Goal: Find specific page/section: Find specific page/section

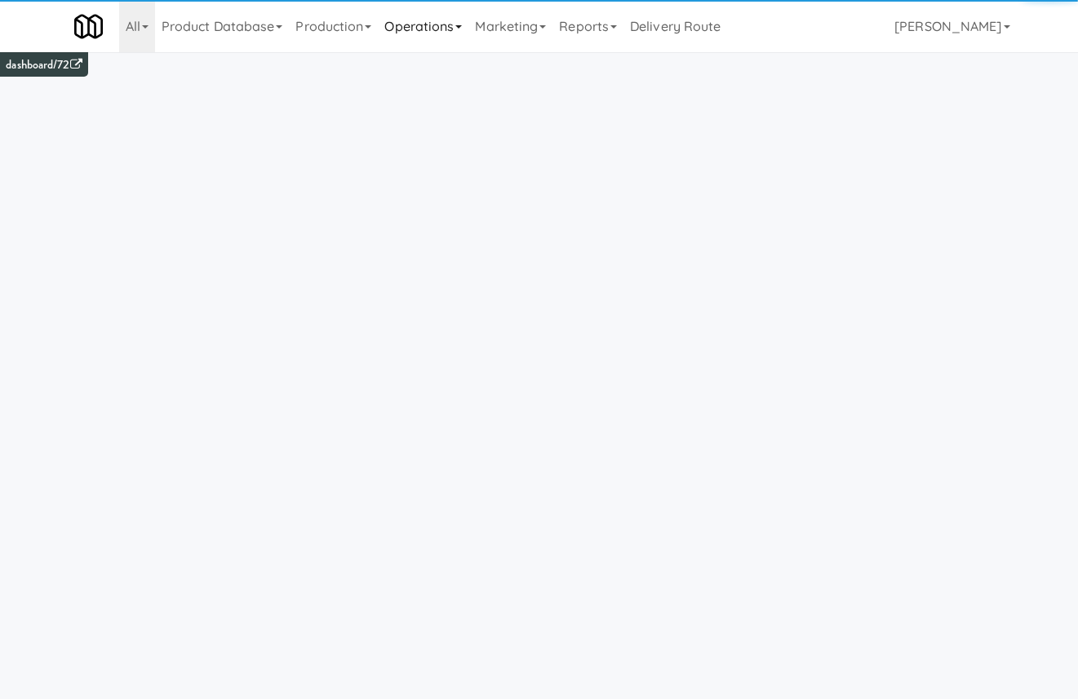
click at [397, 17] on link "Operations" at bounding box center [423, 26] width 91 height 52
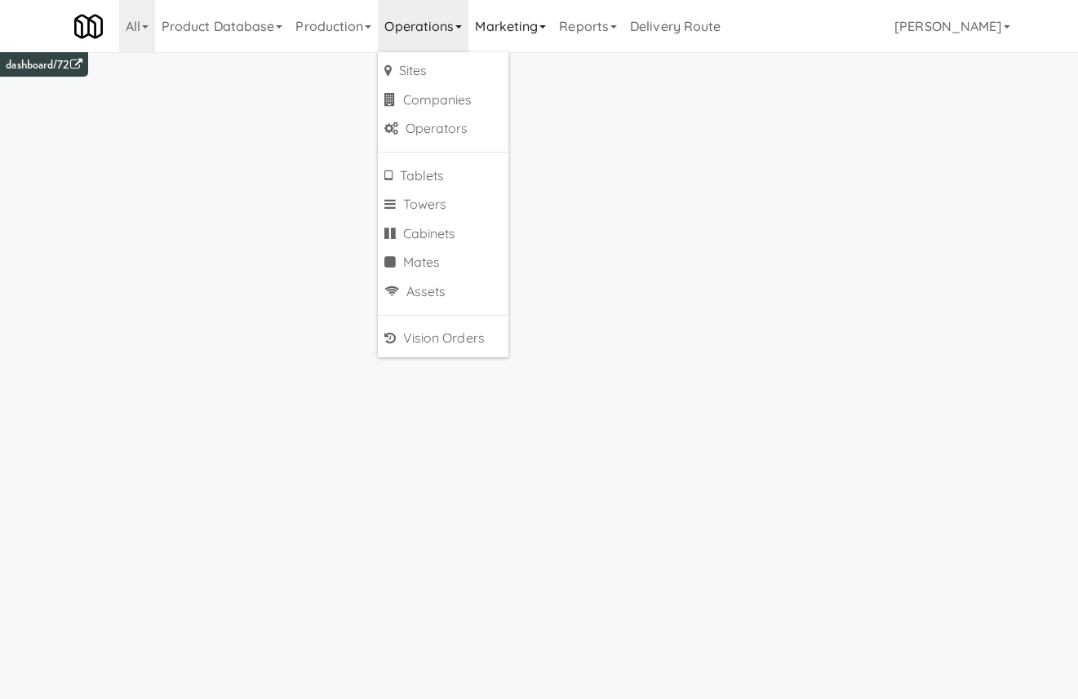
click at [547, 33] on link "Marketing" at bounding box center [510, 26] width 84 height 52
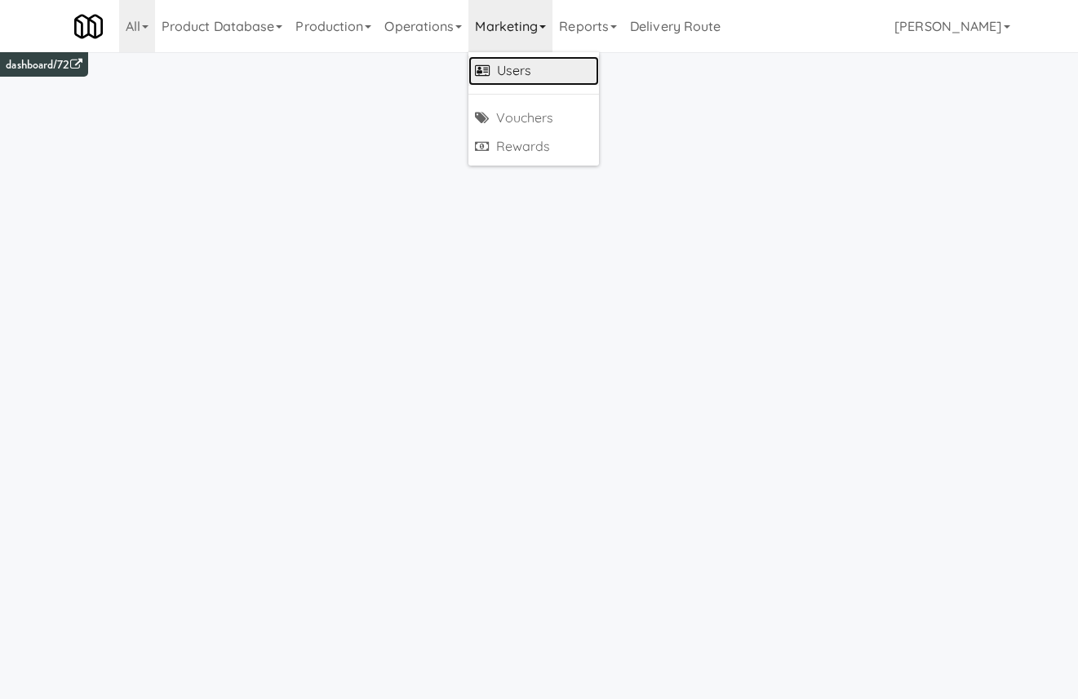
click at [538, 68] on link "Users" at bounding box center [533, 70] width 131 height 29
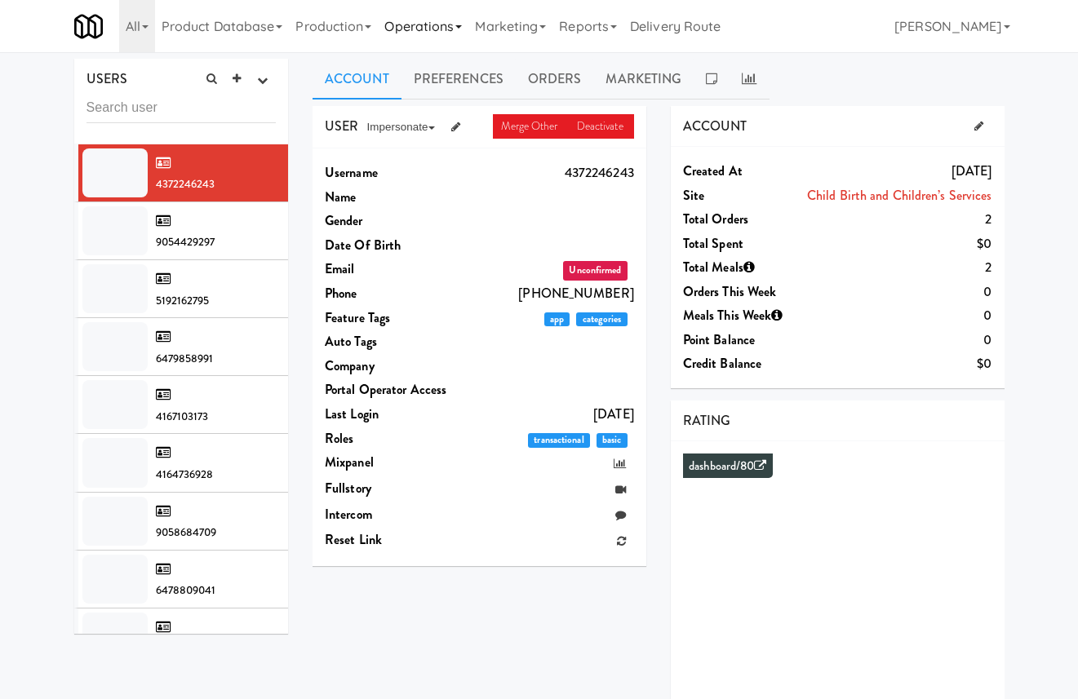
click at [447, 10] on link "Operations" at bounding box center [423, 26] width 91 height 52
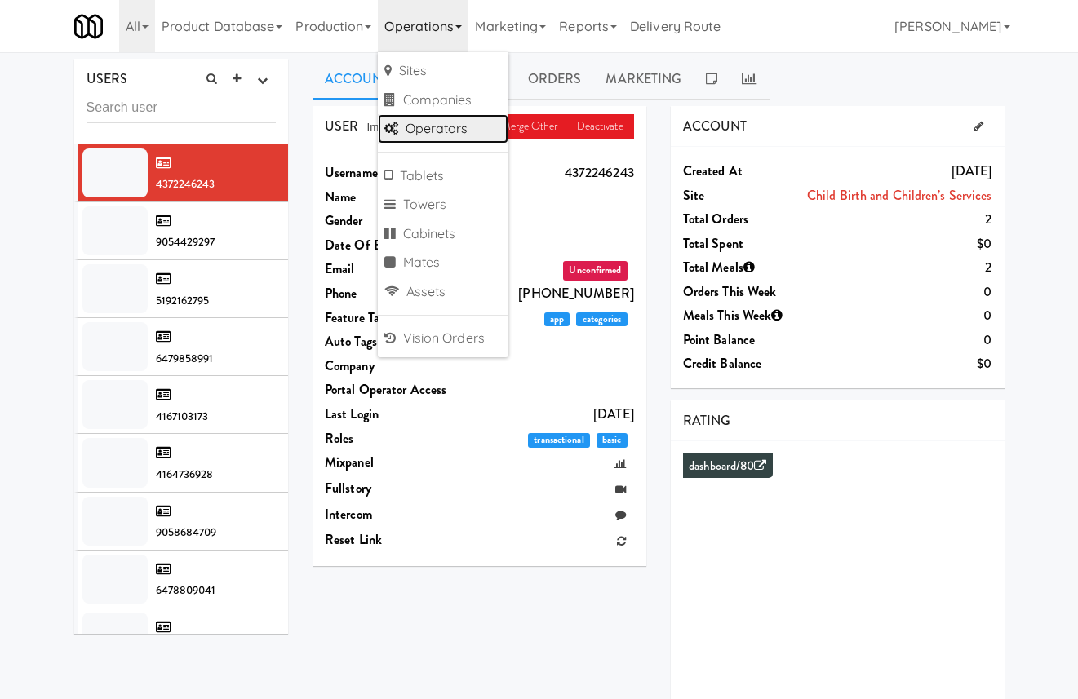
click at [465, 134] on link "Operators" at bounding box center [443, 128] width 131 height 29
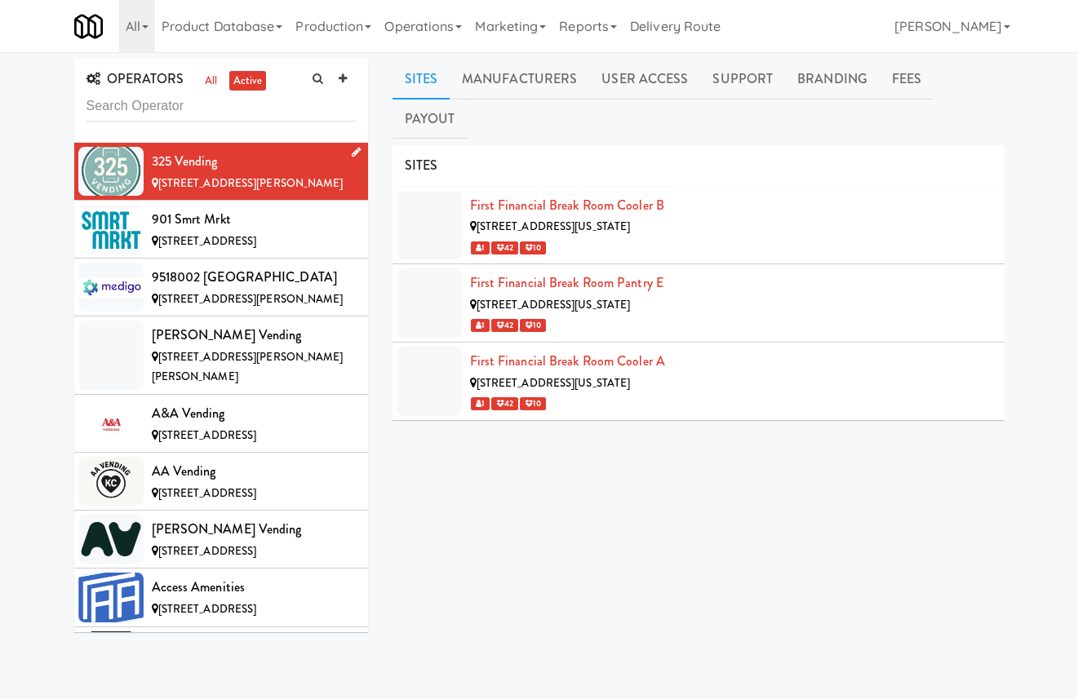
click at [356, 152] on icon at bounding box center [356, 152] width 9 height 11
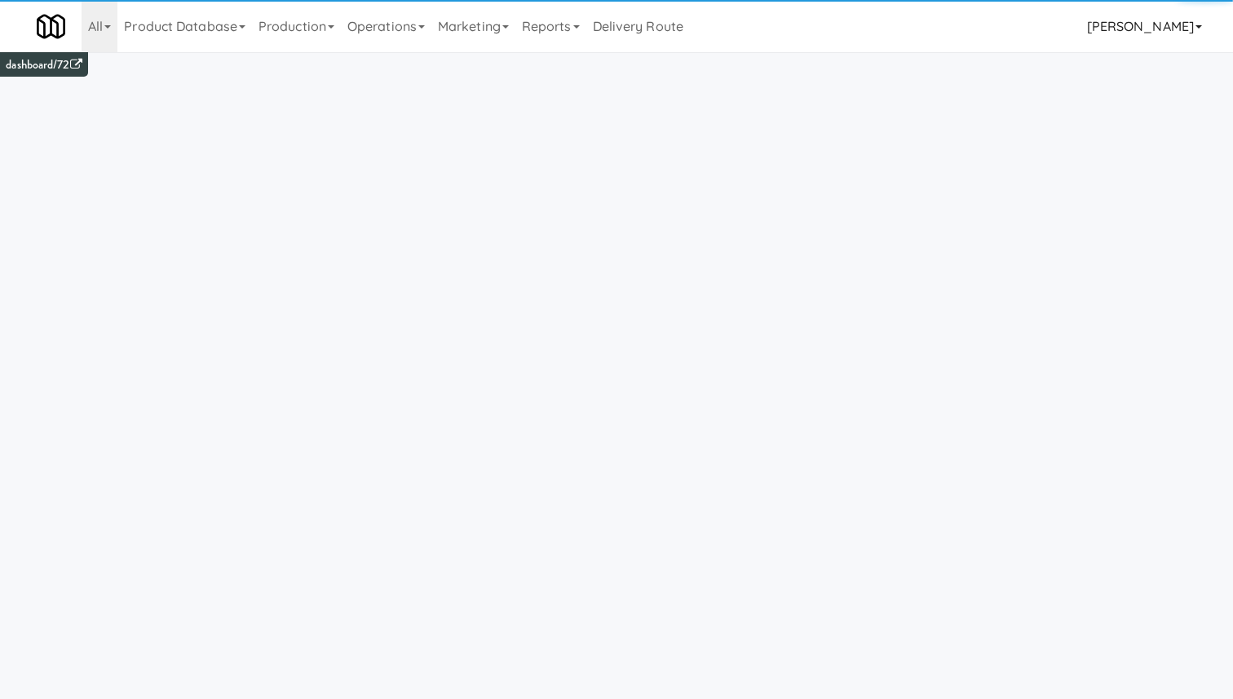
click at [1178, 14] on link "[PERSON_NAME]" at bounding box center [1145, 26] width 128 height 52
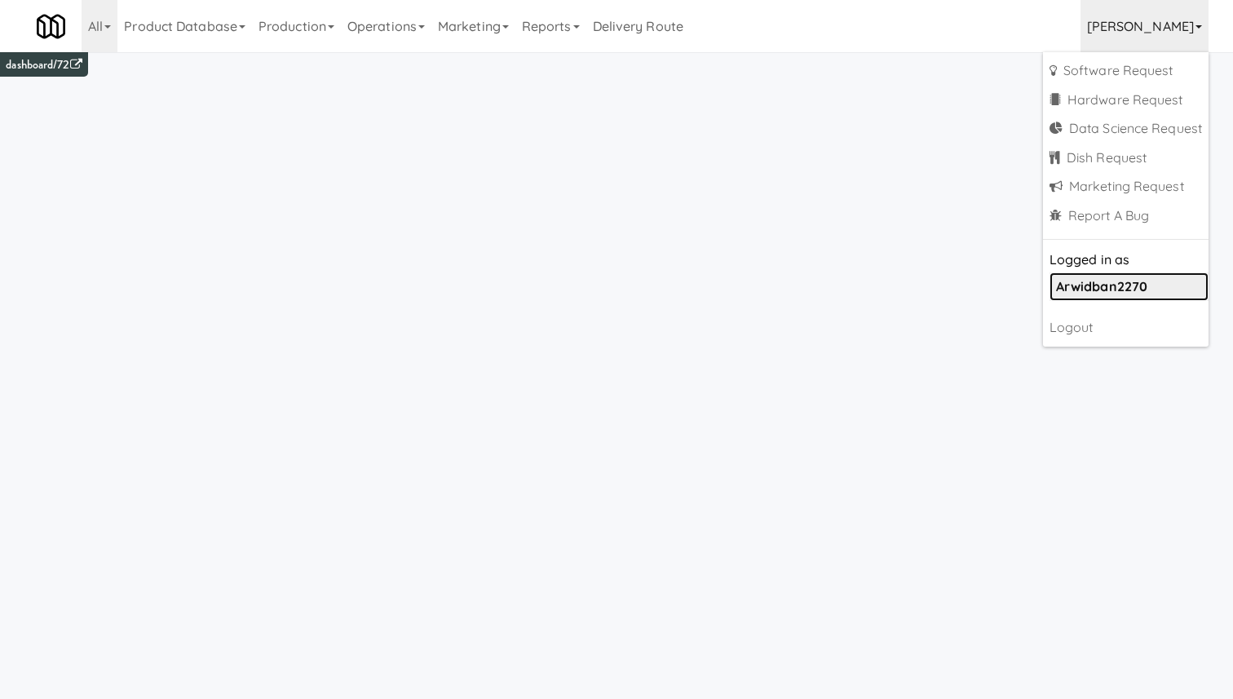
click at [1105, 286] on b "arwidban2270" at bounding box center [1101, 286] width 91 height 16
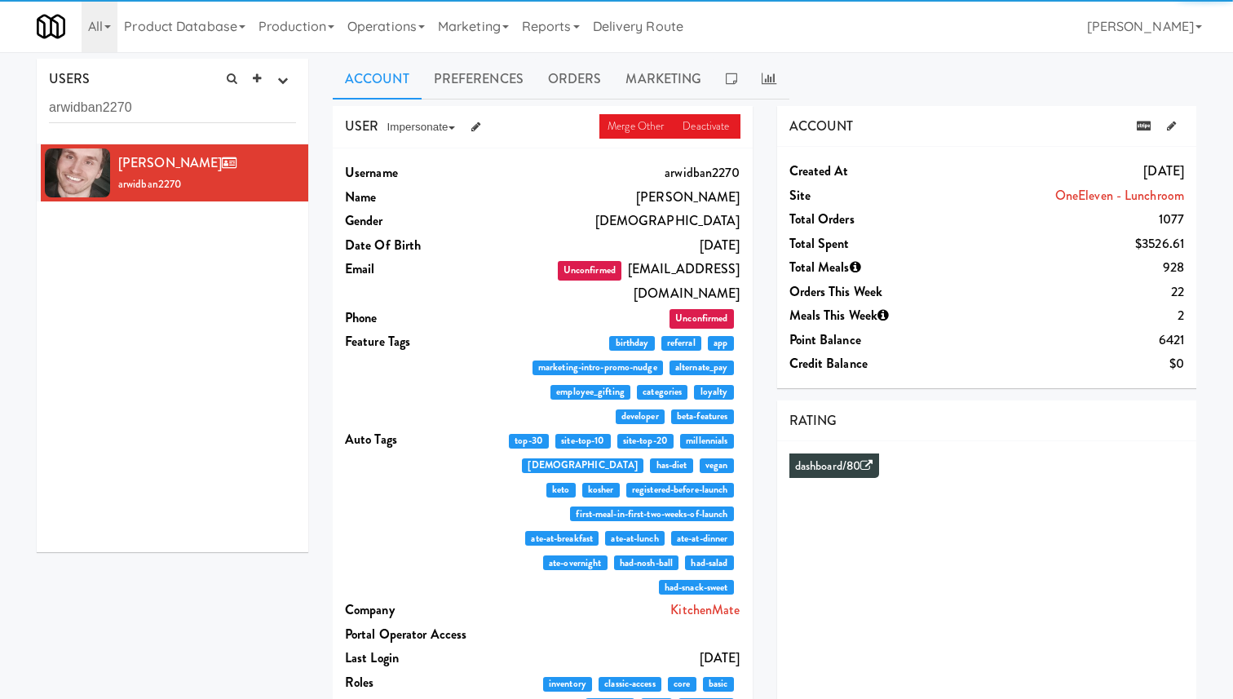
scroll to position [462, 0]
